Goal: Information Seeking & Learning: Learn about a topic

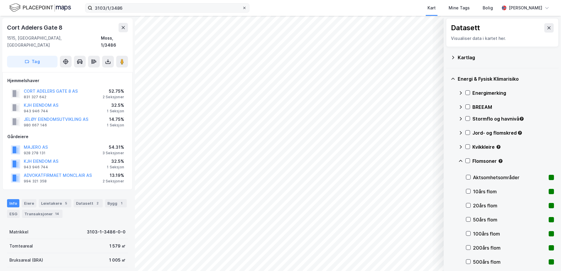
click at [244, 8] on icon at bounding box center [244, 8] width 2 height 2
click at [242, 8] on input "3103/1/3486" at bounding box center [167, 8] width 150 height 9
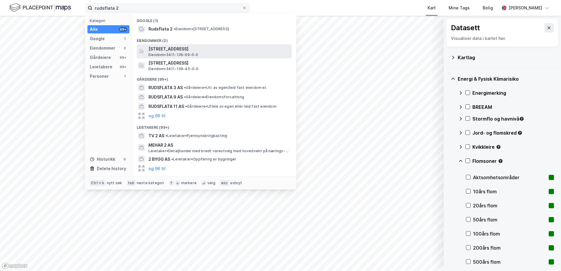
click at [160, 48] on span "[STREET_ADDRESS]" at bounding box center [218, 48] width 141 height 7
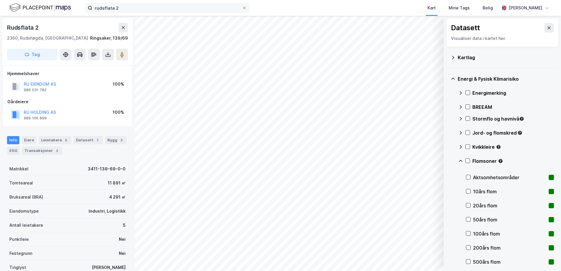
click at [460, 161] on icon at bounding box center [460, 161] width 5 height 5
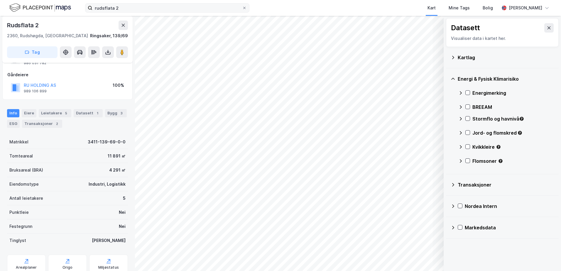
scroll to position [28, 0]
click at [48, 112] on div "Leietakere 5" at bounding box center [55, 113] width 33 height 8
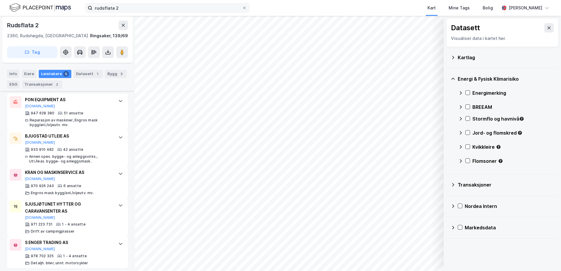
scroll to position [179, 0]
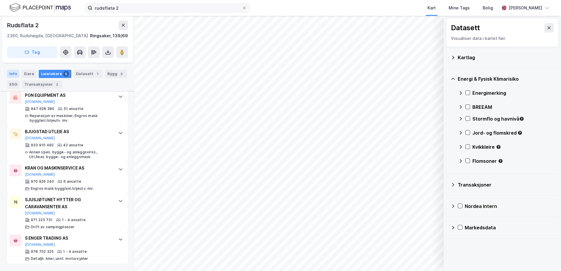
click at [12, 72] on div "Info" at bounding box center [13, 74] width 12 height 8
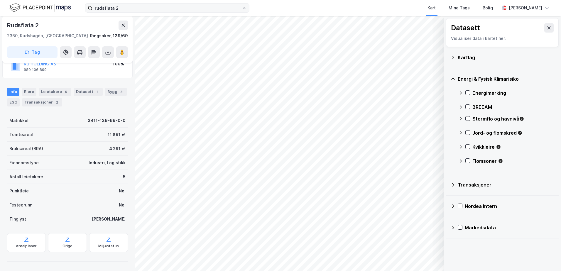
scroll to position [48, 0]
click at [50, 90] on div "Leietakere 5" at bounding box center [55, 92] width 33 height 8
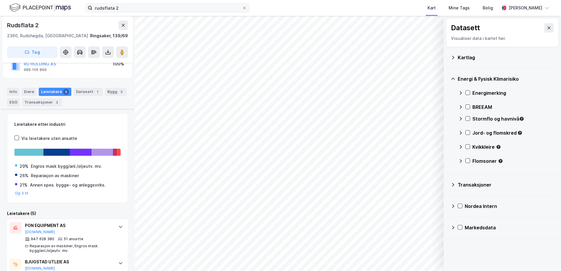
scroll to position [179, 0]
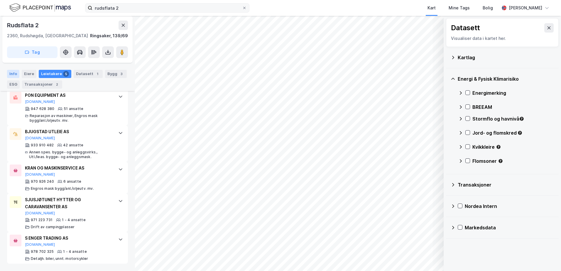
click at [9, 74] on div "Info" at bounding box center [13, 74] width 12 height 8
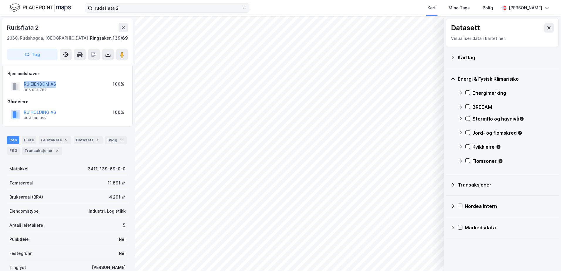
drag, startPoint x: 59, startPoint y: 85, endPoint x: 25, endPoint y: 84, distance: 34.0
click at [25, 84] on div "RU EIENDOM AS 986 031 782 100%" at bounding box center [67, 86] width 120 height 14
copy button "RU EIENDOM AS"
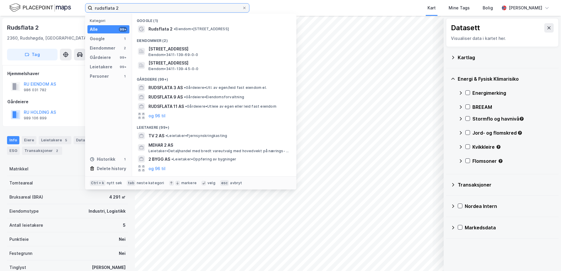
click at [128, 9] on input "rudsflata 2" at bounding box center [167, 8] width 150 height 9
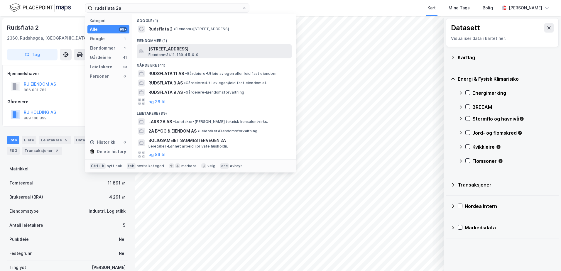
click at [164, 49] on span "[STREET_ADDRESS]" at bounding box center [218, 48] width 141 height 7
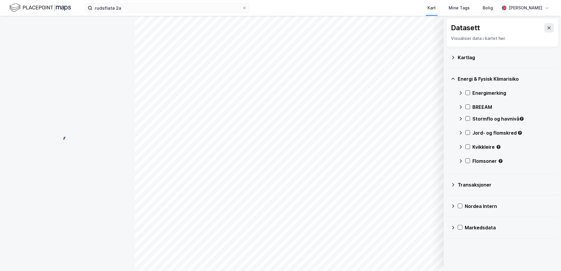
scroll to position [48, 0]
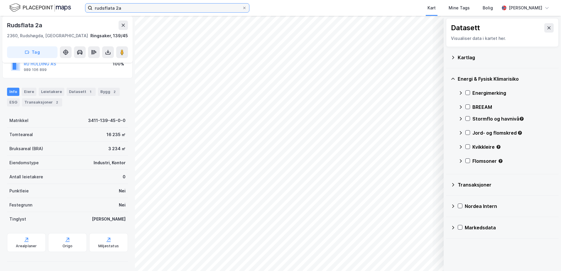
click at [139, 8] on input "rudsflata 2a" at bounding box center [167, 8] width 150 height 9
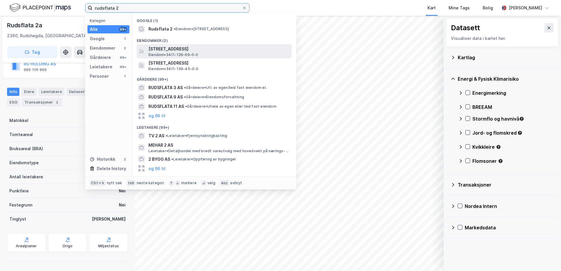
type input "rudsflata 2"
click at [161, 51] on span "[STREET_ADDRESS]" at bounding box center [218, 48] width 141 height 7
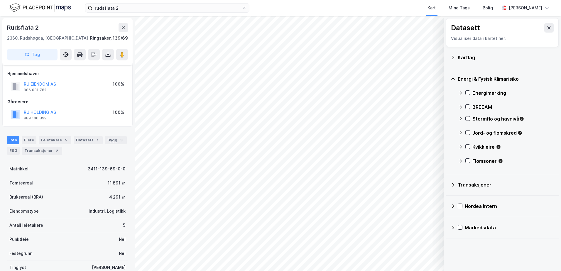
scroll to position [48, 0]
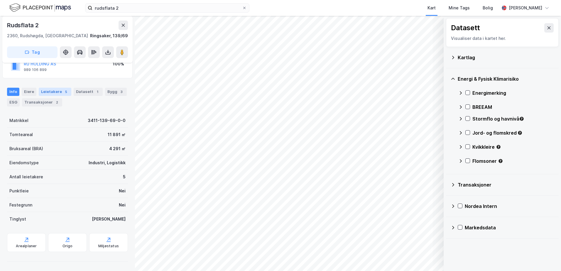
click at [52, 91] on div "Leietakere 5" at bounding box center [55, 92] width 33 height 8
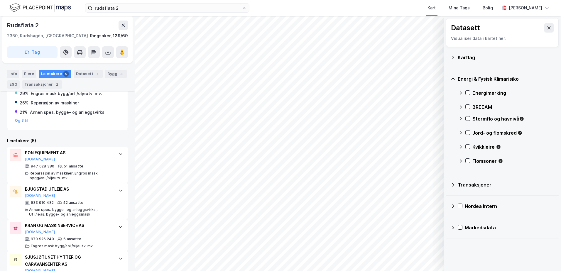
scroll to position [179, 0]
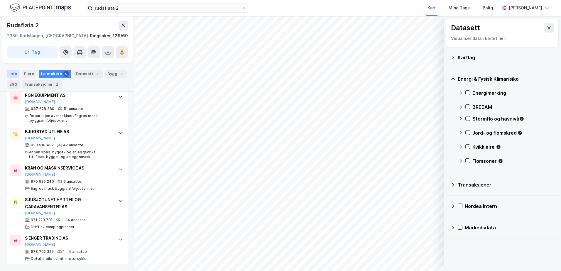
click at [10, 74] on div "Info" at bounding box center [13, 74] width 12 height 8
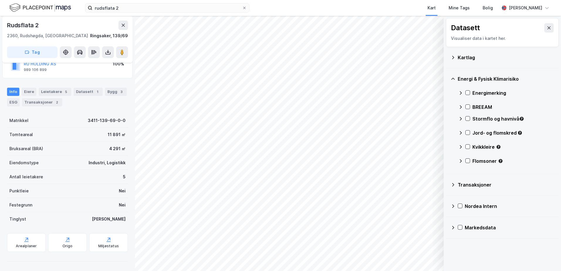
scroll to position [48, 0]
click at [452, 57] on icon at bounding box center [452, 57] width 5 height 5
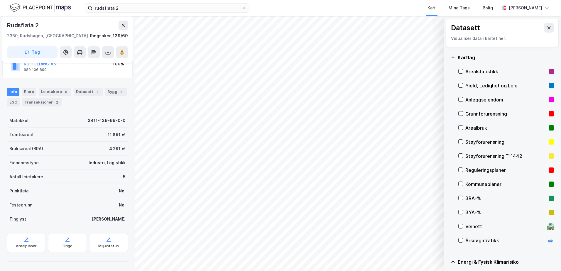
click at [465, 112] on div "Grunnforurensning" at bounding box center [506, 114] width 96 height 14
click at [464, 111] on div "Grunnforurensning" at bounding box center [506, 114] width 96 height 14
click at [454, 57] on icon at bounding box center [453, 57] width 4 height 2
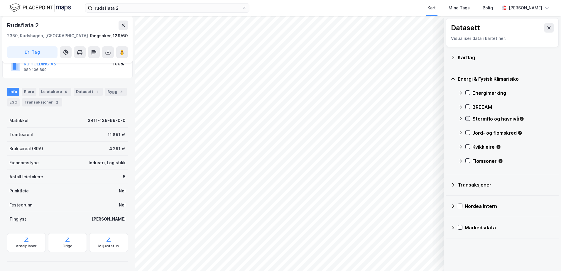
click at [467, 117] on icon at bounding box center [467, 118] width 4 height 4
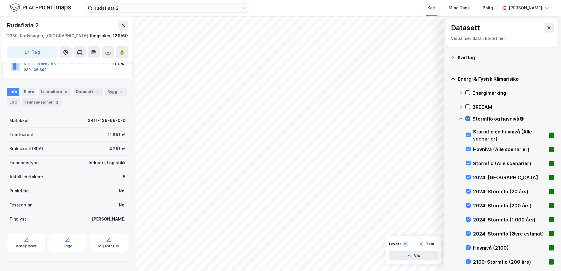
click at [467, 117] on icon at bounding box center [467, 118] width 4 height 4
click at [463, 118] on div "Stormflo og havnivå" at bounding box center [506, 121] width 96 height 14
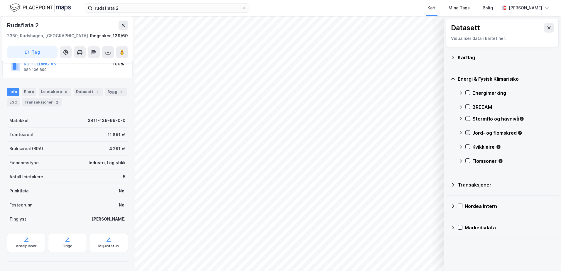
click at [467, 133] on icon at bounding box center [467, 133] width 3 height 2
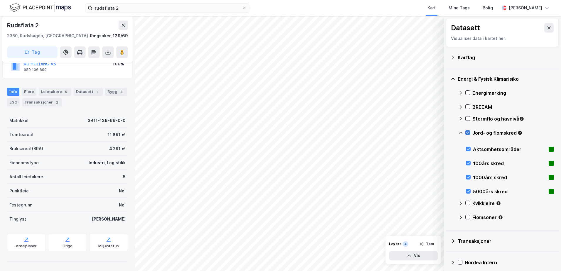
click at [466, 133] on icon at bounding box center [467, 133] width 3 height 2
click at [459, 133] on icon at bounding box center [460, 132] width 5 height 5
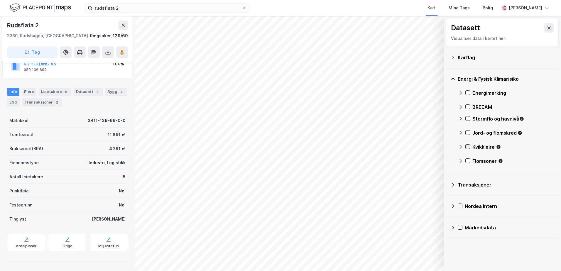
click at [466, 147] on icon at bounding box center [467, 147] width 4 height 4
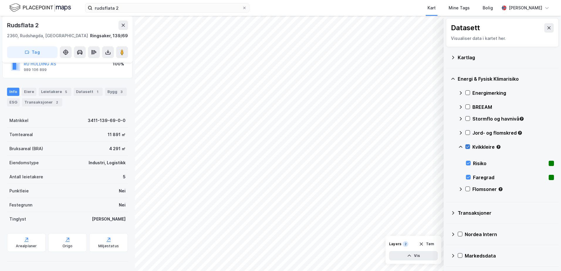
click at [467, 148] on icon at bounding box center [467, 147] width 4 height 4
click at [460, 148] on icon at bounding box center [460, 147] width 5 height 5
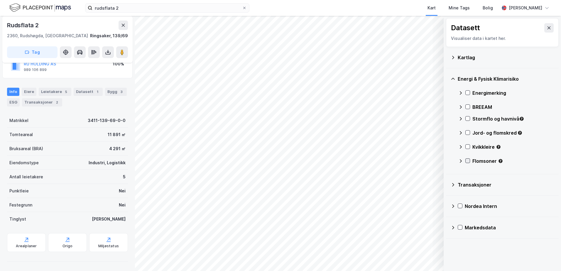
click at [465, 162] on div at bounding box center [467, 160] width 5 height 5
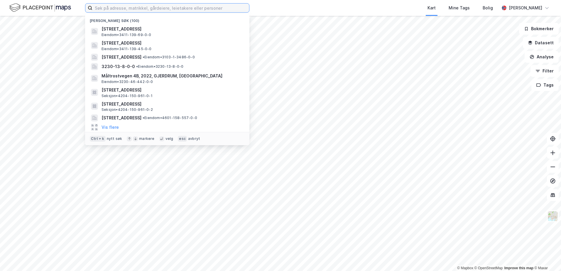
click at [137, 8] on input at bounding box center [170, 8] width 157 height 9
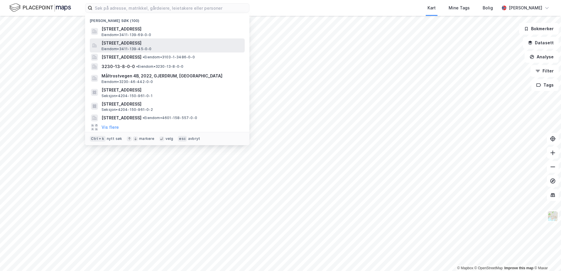
click at [125, 45] on span "[STREET_ADDRESS]" at bounding box center [171, 43] width 141 height 7
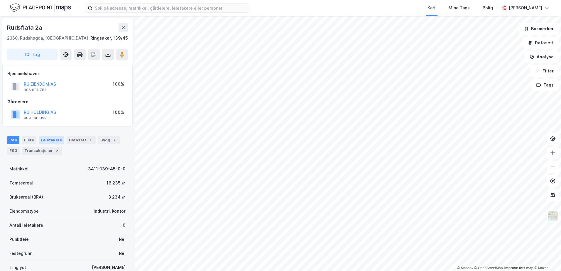
click at [54, 140] on div "Leietakere" at bounding box center [52, 140] width 26 height 8
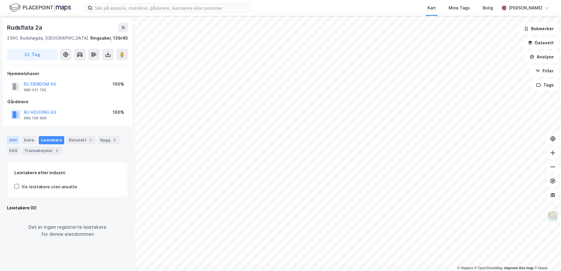
click at [11, 139] on div "Info" at bounding box center [13, 140] width 12 height 8
